Goal: Transaction & Acquisition: Purchase product/service

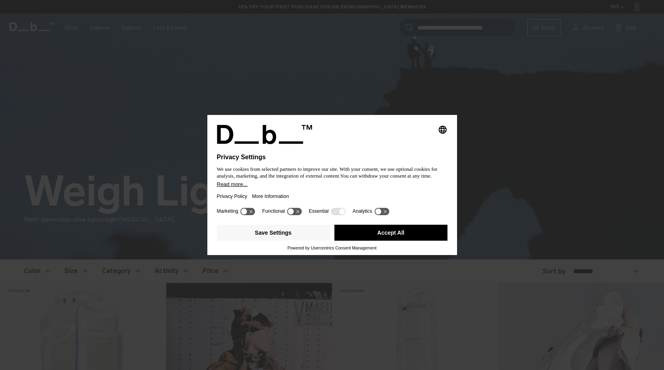
click at [391, 237] on button "Accept All" at bounding box center [390, 233] width 113 height 16
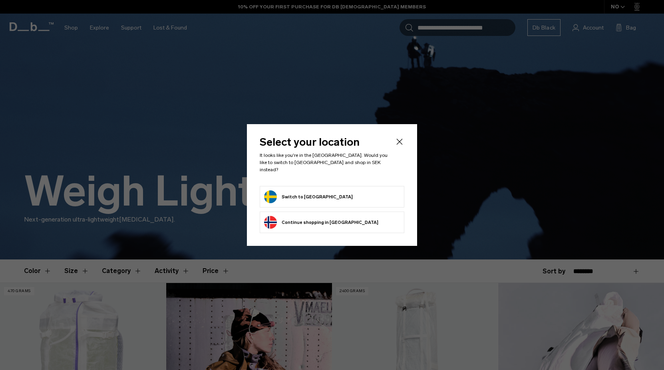
click at [288, 194] on button "Switch to [GEOGRAPHIC_DATA]" at bounding box center [308, 197] width 89 height 13
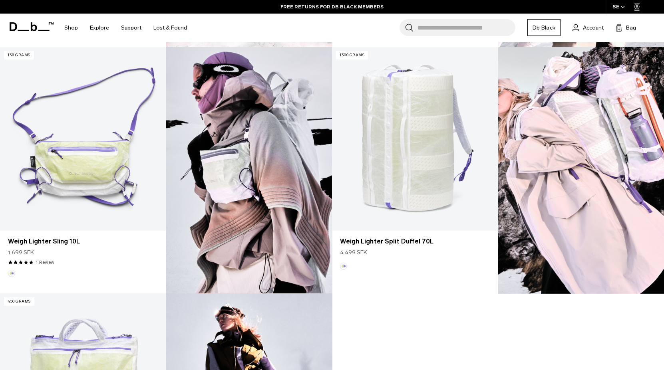
scroll to position [481, 0]
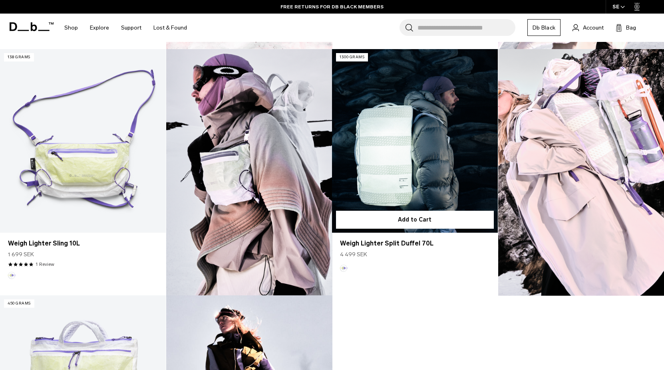
click at [411, 180] on link "Weigh Lighter Split Duffel 70L" at bounding box center [415, 141] width 166 height 184
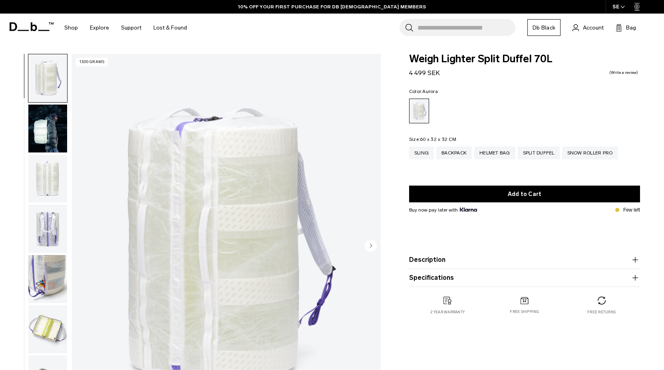
click at [373, 249] on circle "Next slide" at bounding box center [371, 246] width 12 height 12
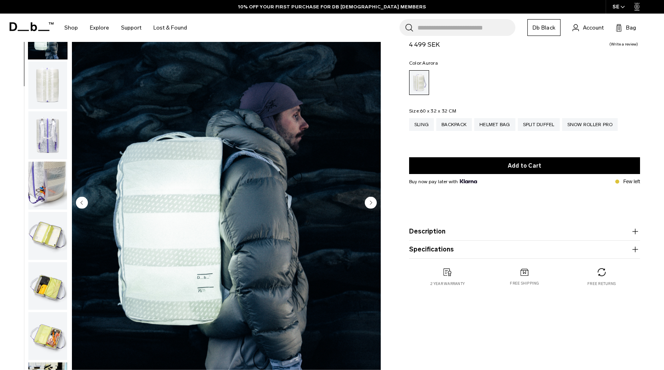
scroll to position [49, 0]
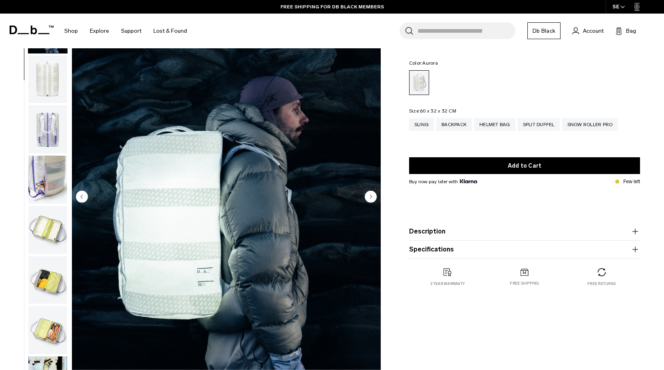
click at [374, 197] on circle "Next slide" at bounding box center [371, 197] width 12 height 12
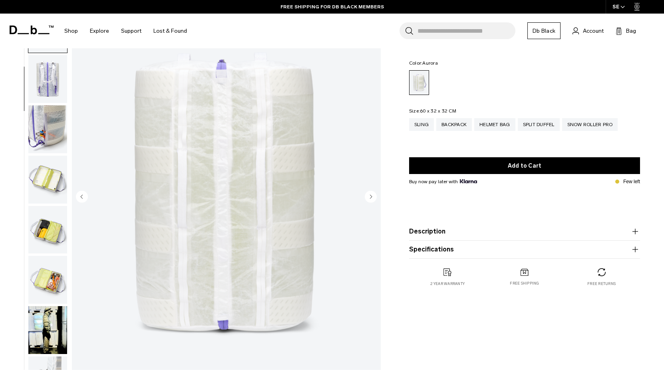
click at [374, 197] on circle "Next slide" at bounding box center [371, 197] width 12 height 12
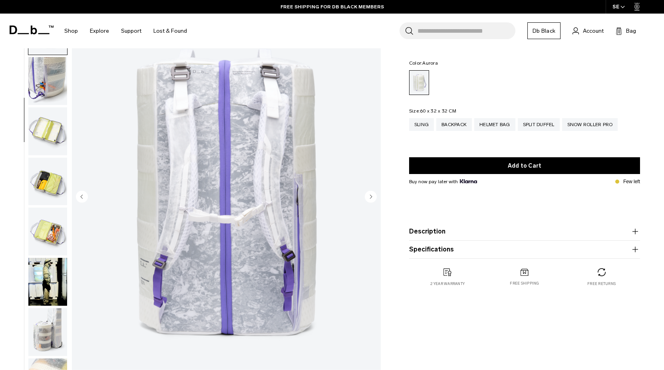
scroll to position [151, 0]
click at [374, 197] on circle "Next slide" at bounding box center [371, 197] width 12 height 12
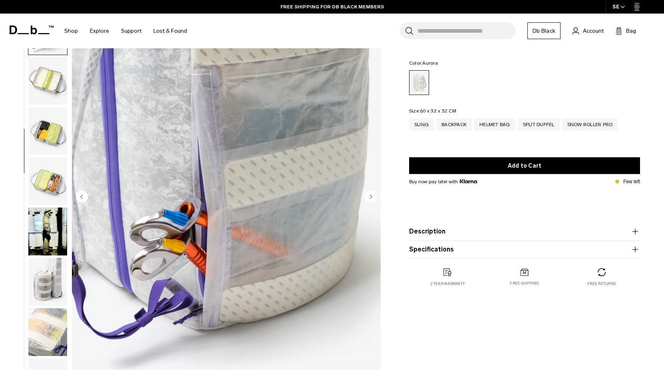
scroll to position [201, 0]
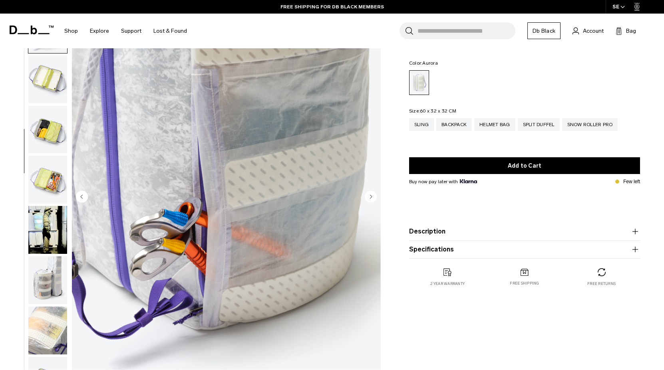
click at [374, 197] on circle "Next slide" at bounding box center [371, 197] width 12 height 12
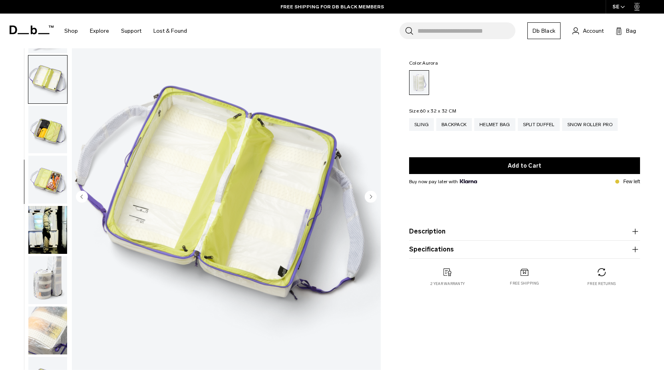
scroll to position [216, 0]
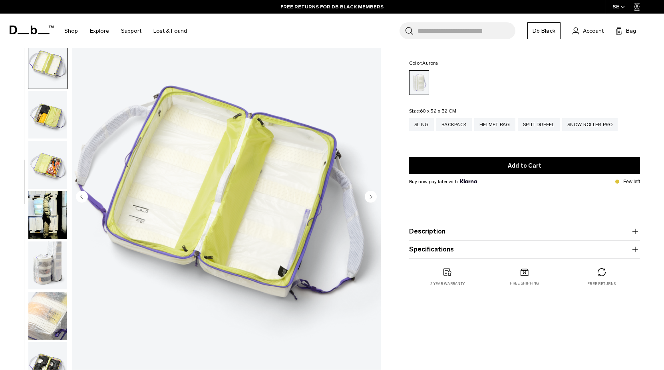
click at [374, 197] on circle "Next slide" at bounding box center [371, 197] width 12 height 12
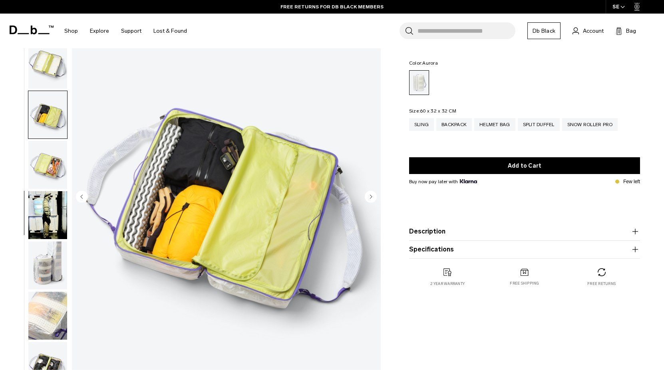
click at [374, 197] on circle "Next slide" at bounding box center [371, 197] width 12 height 12
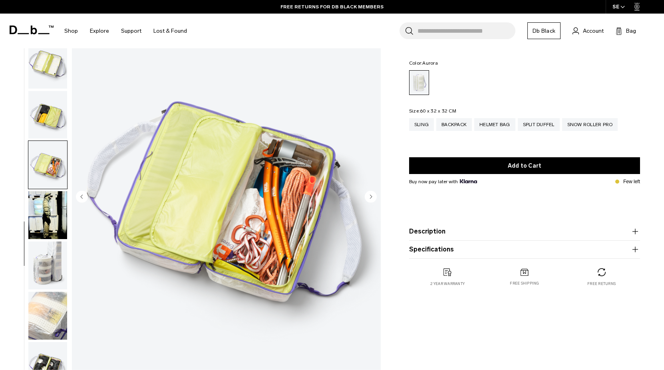
click at [374, 197] on circle "Next slide" at bounding box center [371, 197] width 12 height 12
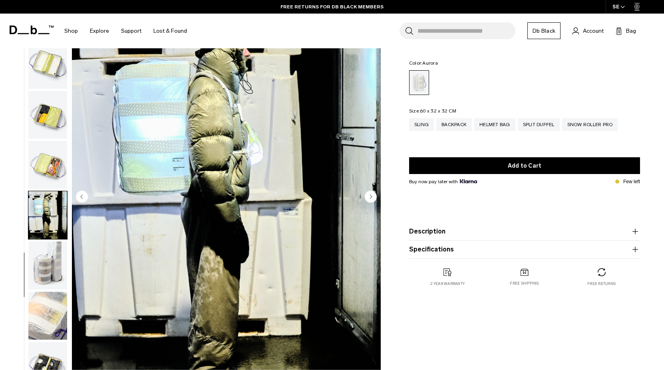
click at [374, 197] on circle "Next slide" at bounding box center [371, 197] width 12 height 12
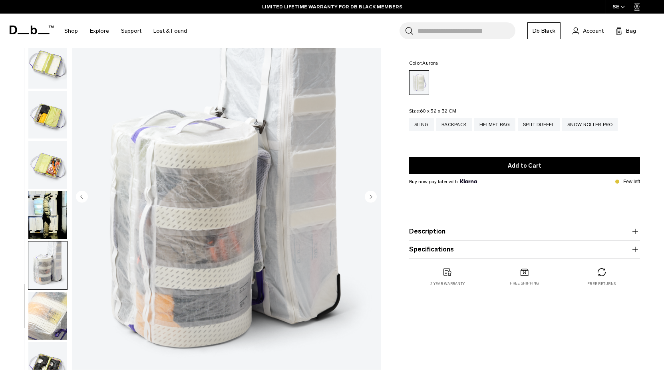
click at [374, 197] on circle "Next slide" at bounding box center [371, 197] width 12 height 12
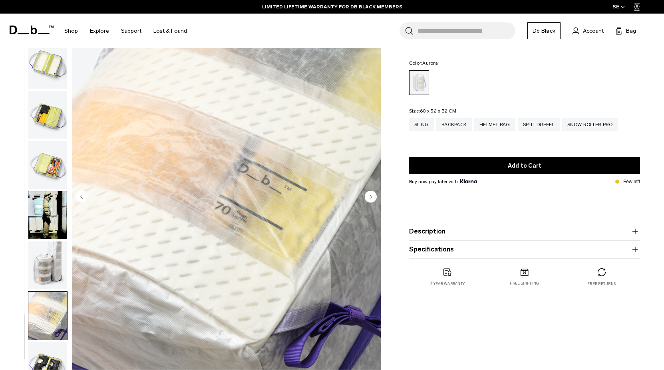
click at [374, 197] on circle "Next slide" at bounding box center [371, 197] width 12 height 12
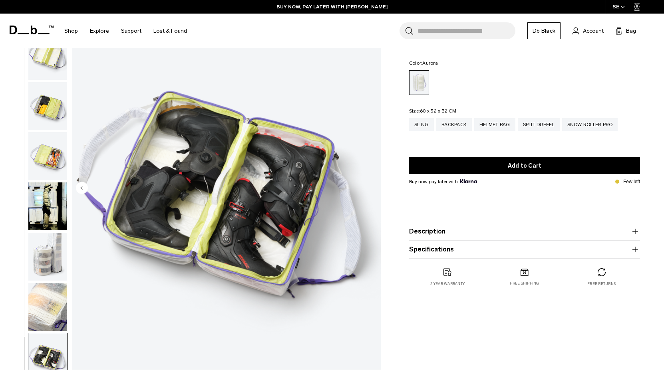
scroll to position [0, 0]
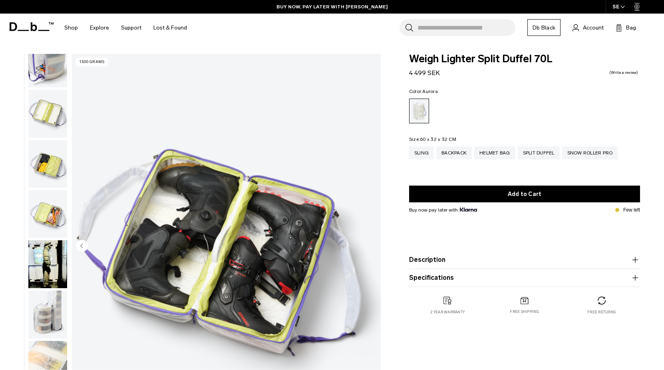
click at [440, 259] on button "Description" at bounding box center [524, 260] width 231 height 10
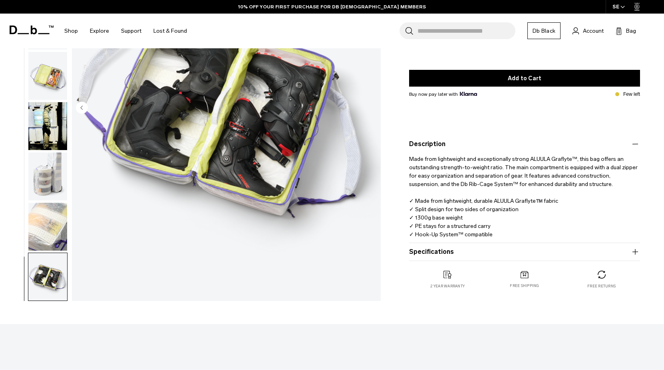
scroll to position [139, 0]
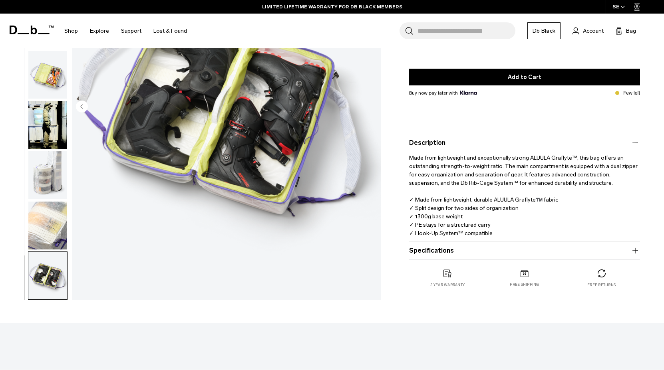
click at [449, 250] on button "Specifications" at bounding box center [524, 251] width 231 height 10
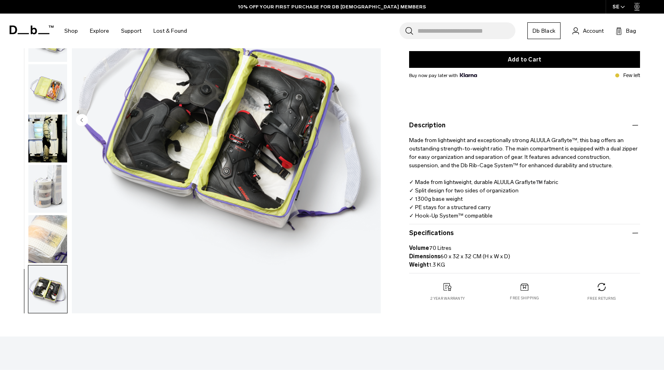
scroll to position [132, 0]
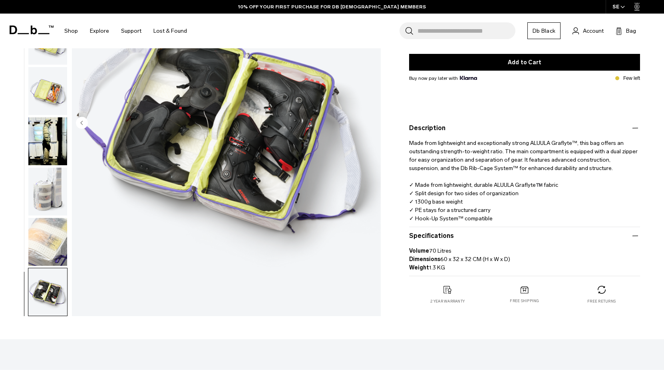
click at [51, 247] on img "button" at bounding box center [47, 242] width 39 height 48
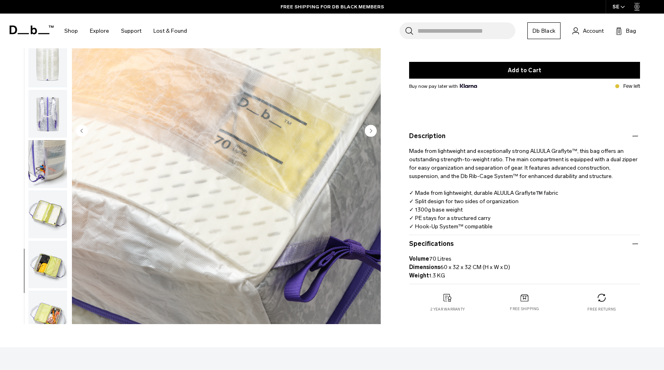
scroll to position [121, 0]
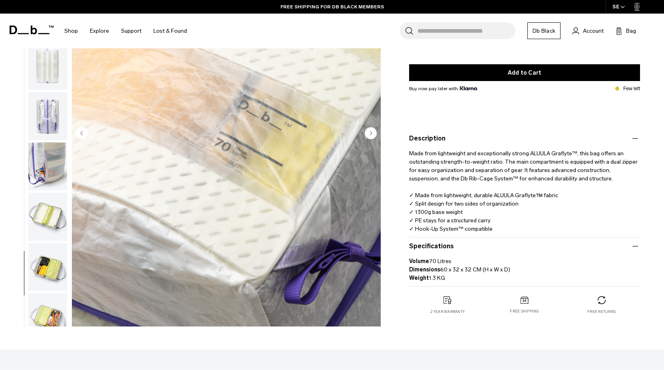
click at [45, 169] on img "button" at bounding box center [47, 167] width 39 height 48
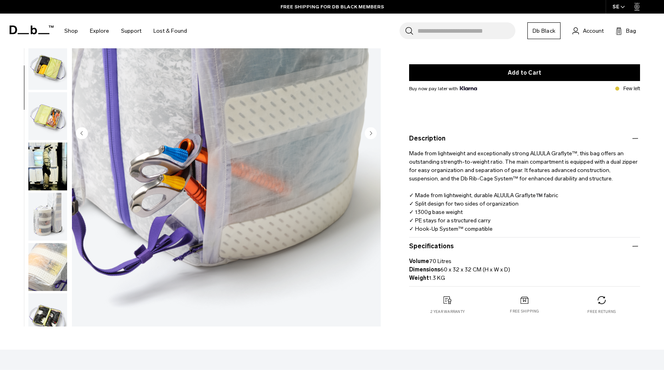
scroll to position [0, 0]
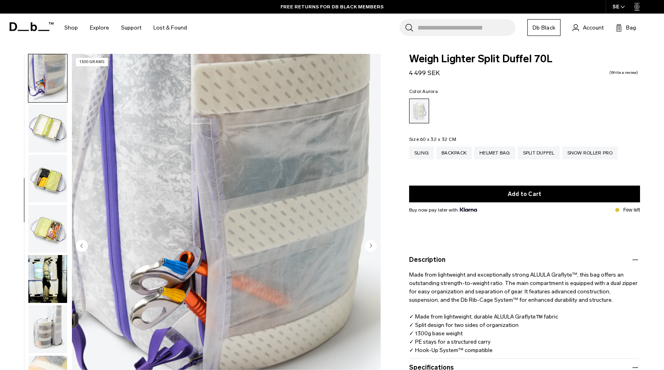
click at [420, 110] on div "Aurora" at bounding box center [420, 111] width 20 height 24
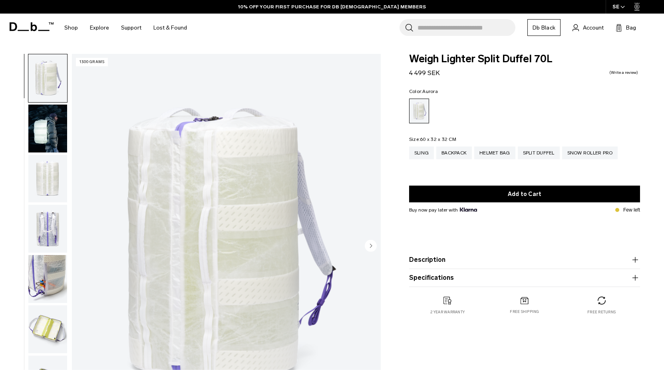
click at [42, 230] on img "button" at bounding box center [47, 229] width 39 height 48
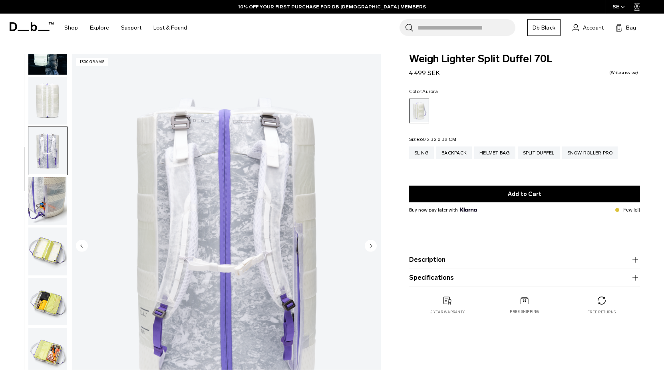
scroll to position [151, 0]
